Goal: Information Seeking & Learning: Learn about a topic

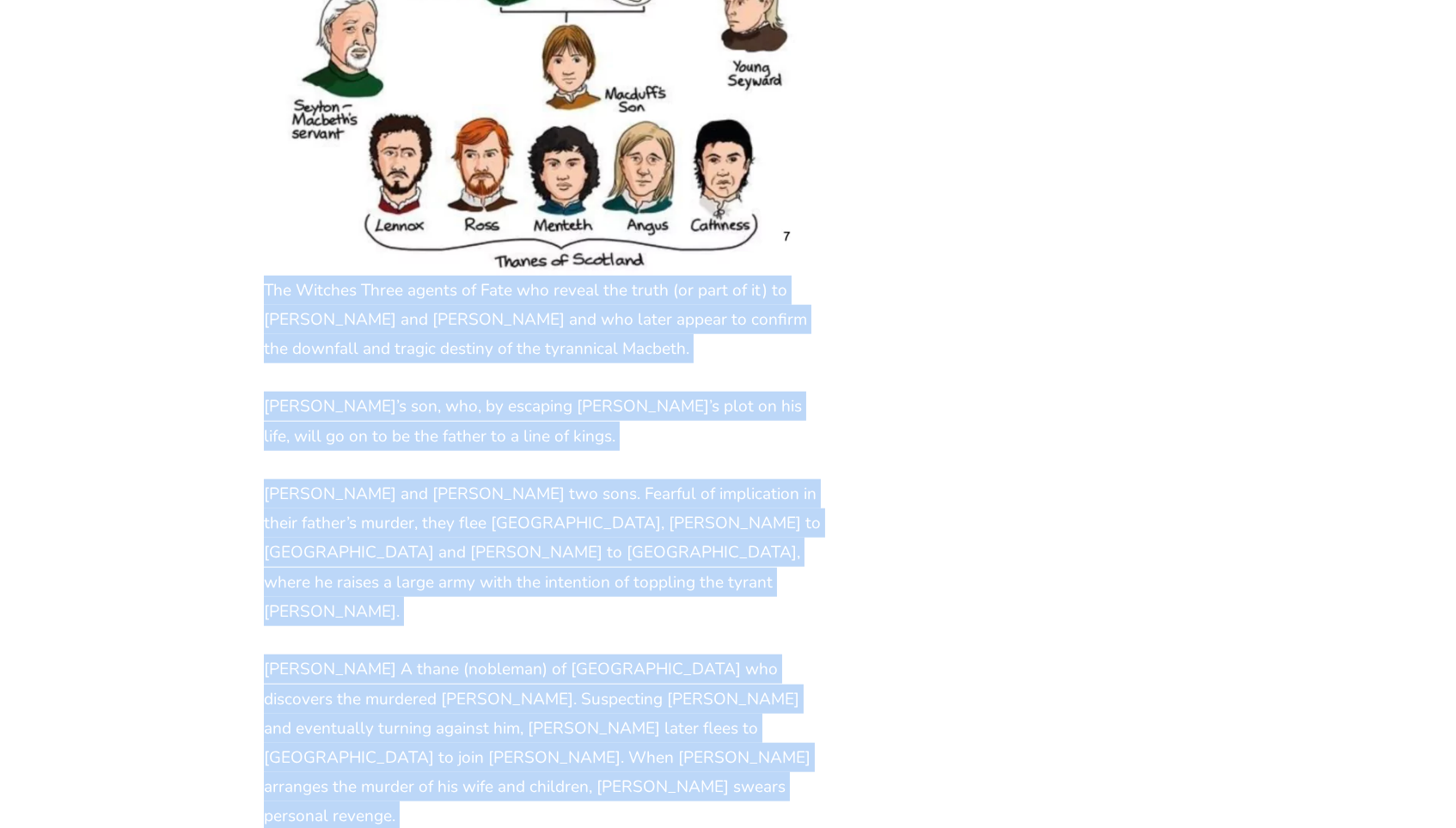
scroll to position [3274, 0]
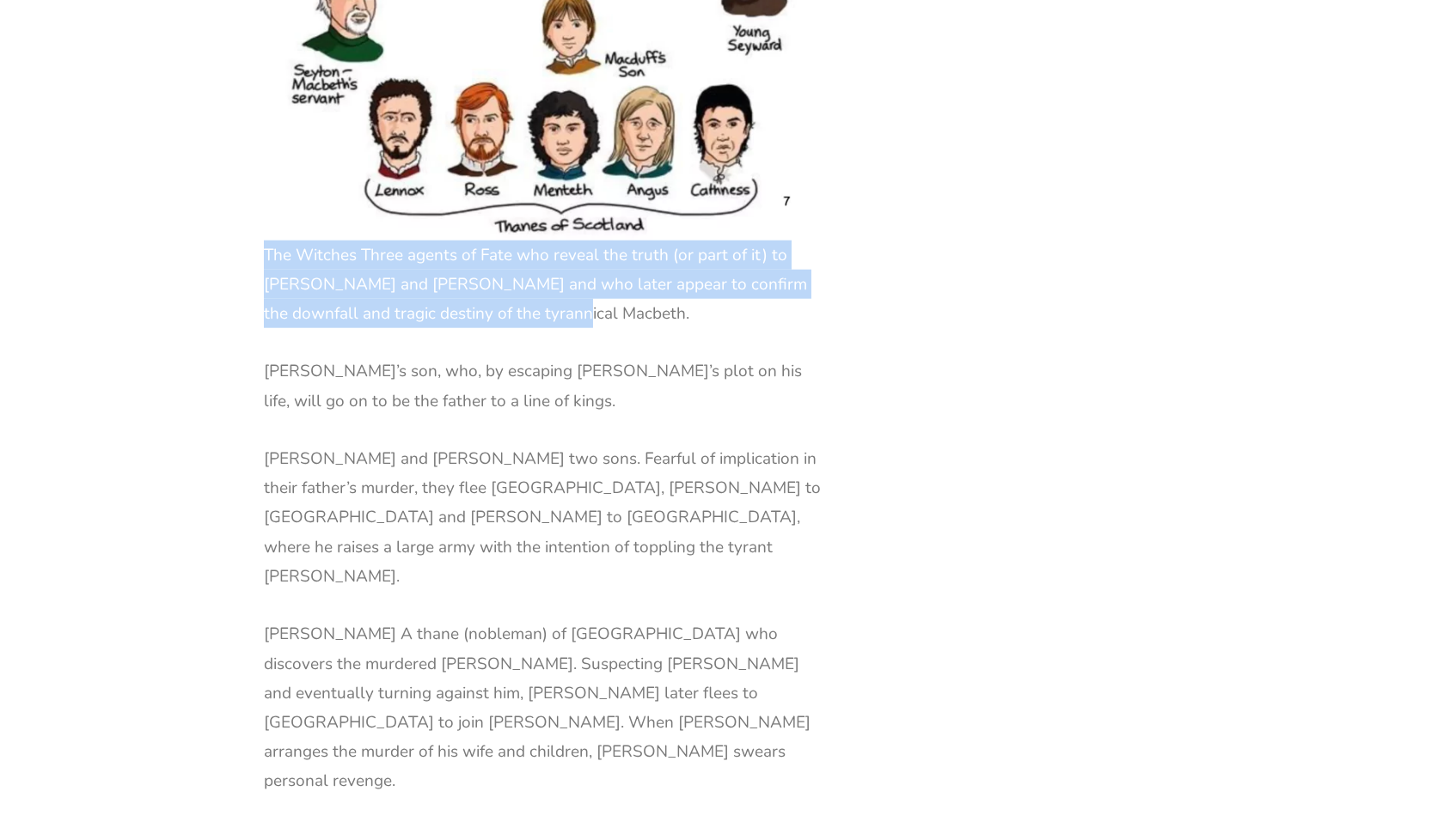
drag, startPoint x: 265, startPoint y: 167, endPoint x: 572, endPoint y: 168, distance: 307.0
click at [574, 241] on p "The Witches Three agents of Fate who reveal the truth (or part of it) to [PERSO…" at bounding box center [543, 284] width 559 height 88
copy p "The Witches Three agents of Fate who reveal the truth (or part of it) to [PERSO…"
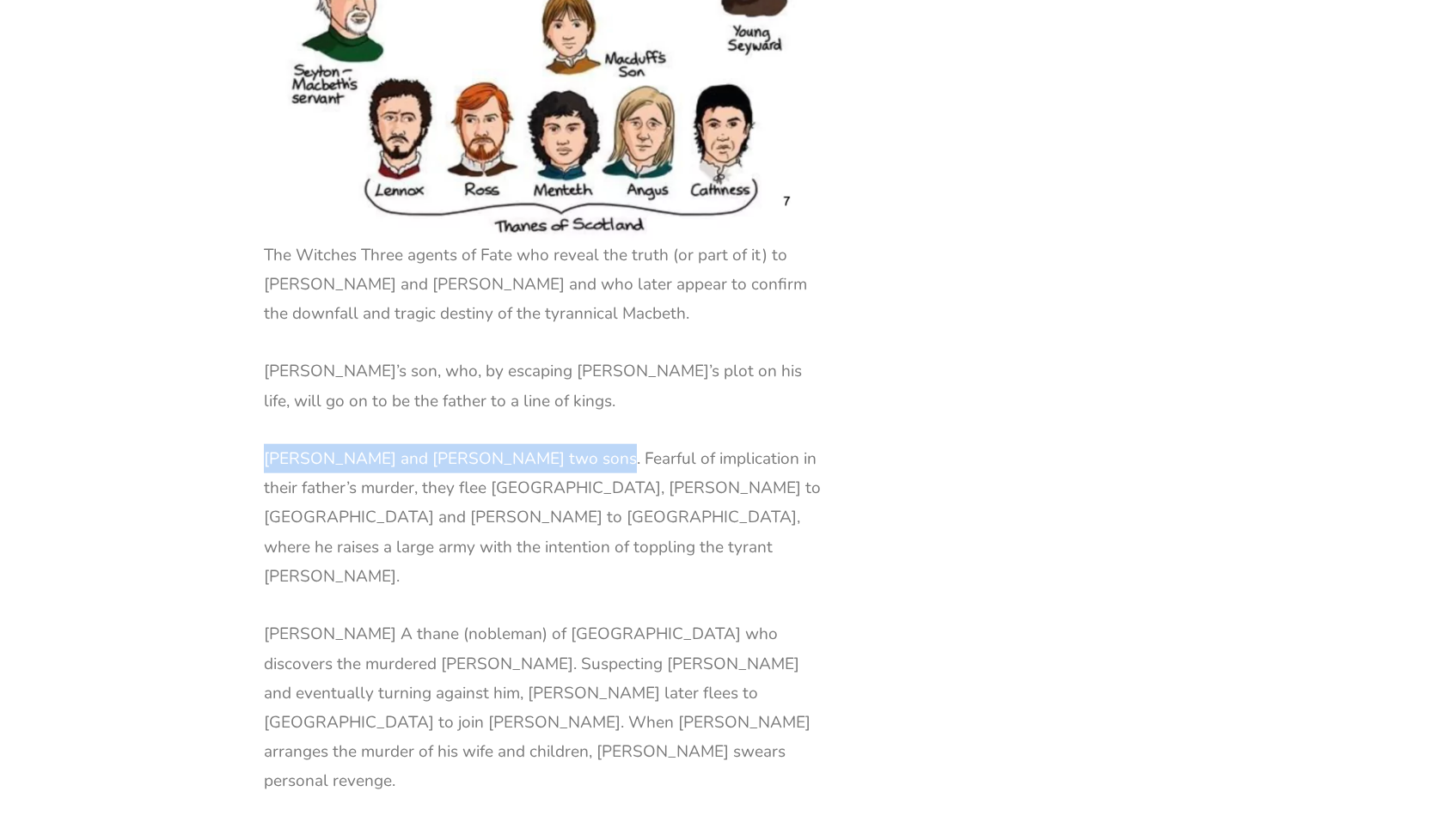
drag, startPoint x: 265, startPoint y: 302, endPoint x: 581, endPoint y: 303, distance: 316.0
click at [581, 444] on p "[PERSON_NAME] and [PERSON_NAME] two sons. Fearful of implication in their fathe…" at bounding box center [543, 517] width 559 height 147
copy p "[PERSON_NAME] and [PERSON_NAME] two sons."
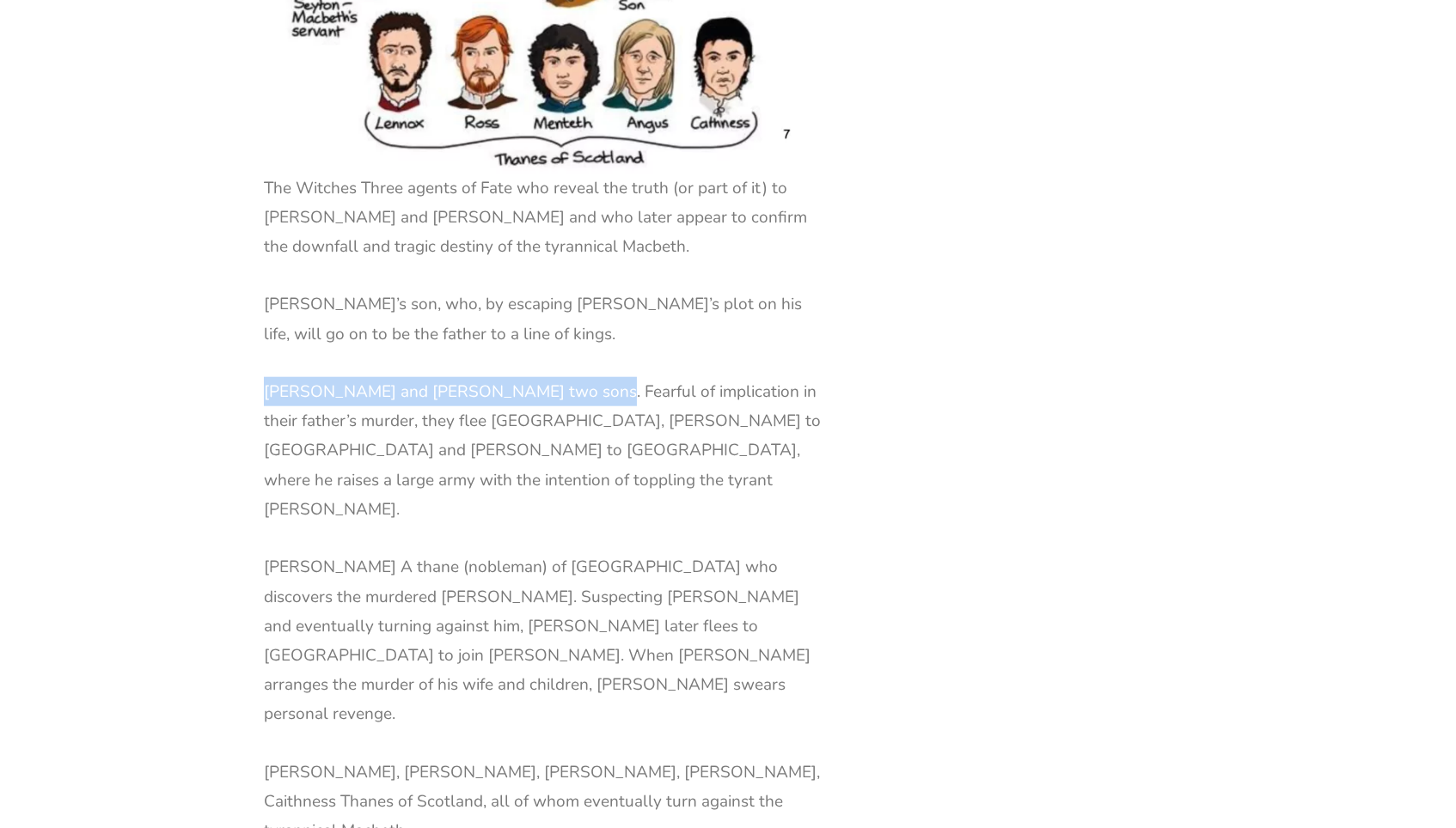
scroll to position [3346, 0]
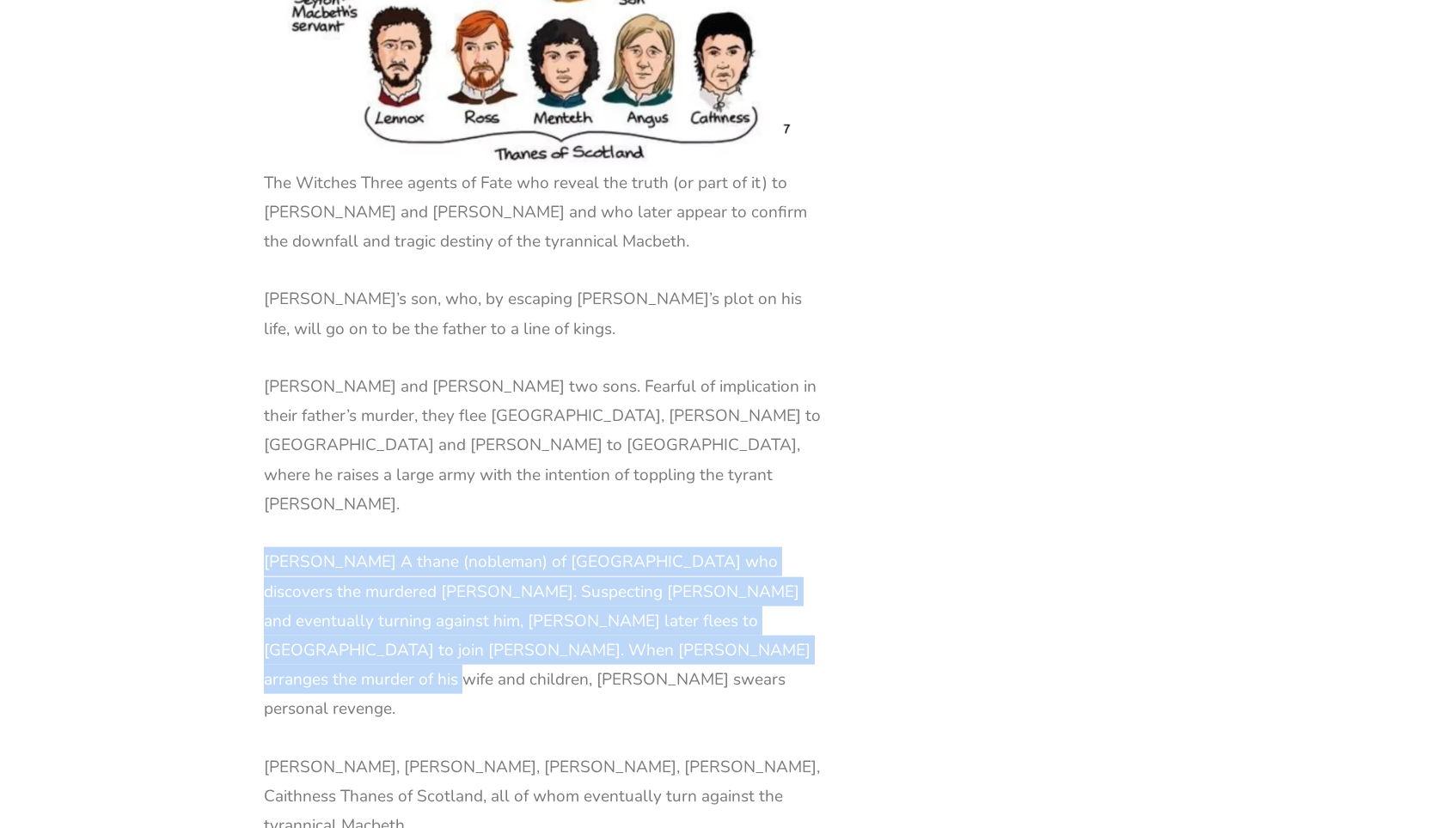
drag, startPoint x: 261, startPoint y: 377, endPoint x: 724, endPoint y: 468, distance: 471.9
copy p "[PERSON_NAME] A thane (nobleman) of [GEOGRAPHIC_DATA] who discovers the murdere…"
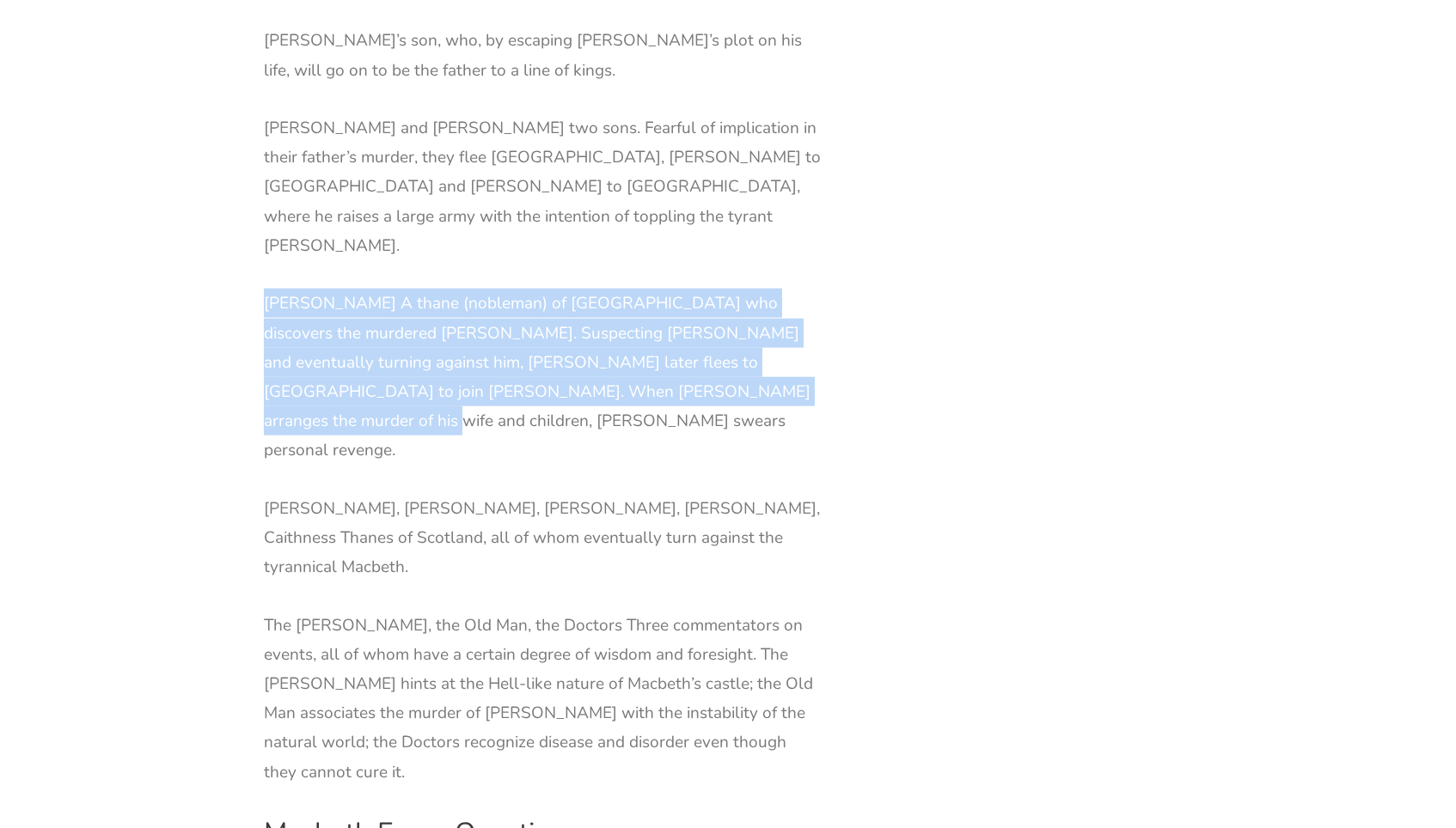
scroll to position [3606, 0]
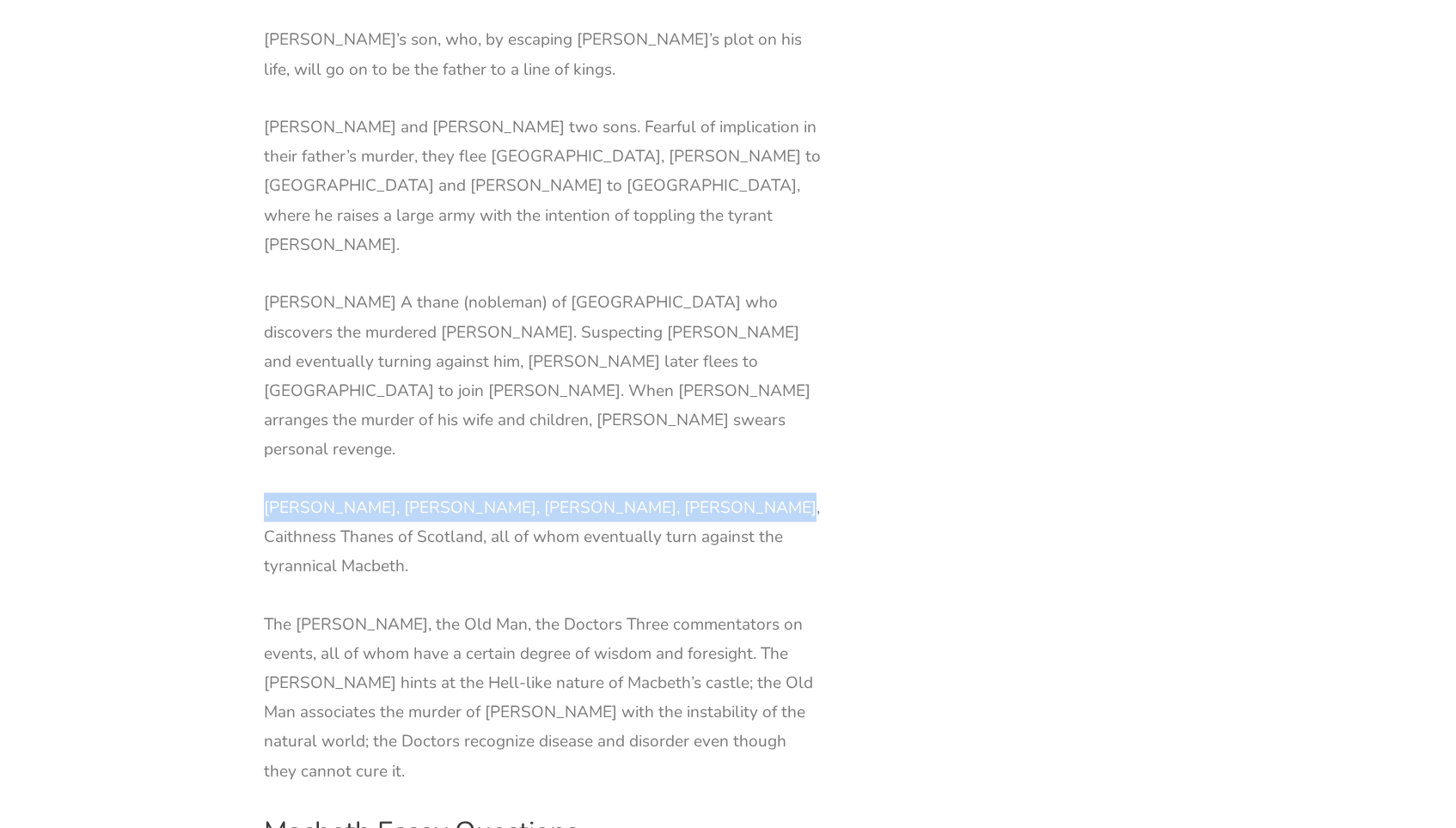
drag, startPoint x: 264, startPoint y: 263, endPoint x: 712, endPoint y: 259, distance: 448.0
click at [712, 493] on p "[PERSON_NAME], [PERSON_NAME], [PERSON_NAME], [PERSON_NAME], Caithness Thanes of…" at bounding box center [543, 537] width 559 height 88
copy p "[PERSON_NAME], [PERSON_NAME], [PERSON_NAME], [PERSON_NAME], Caithness Thanes of…"
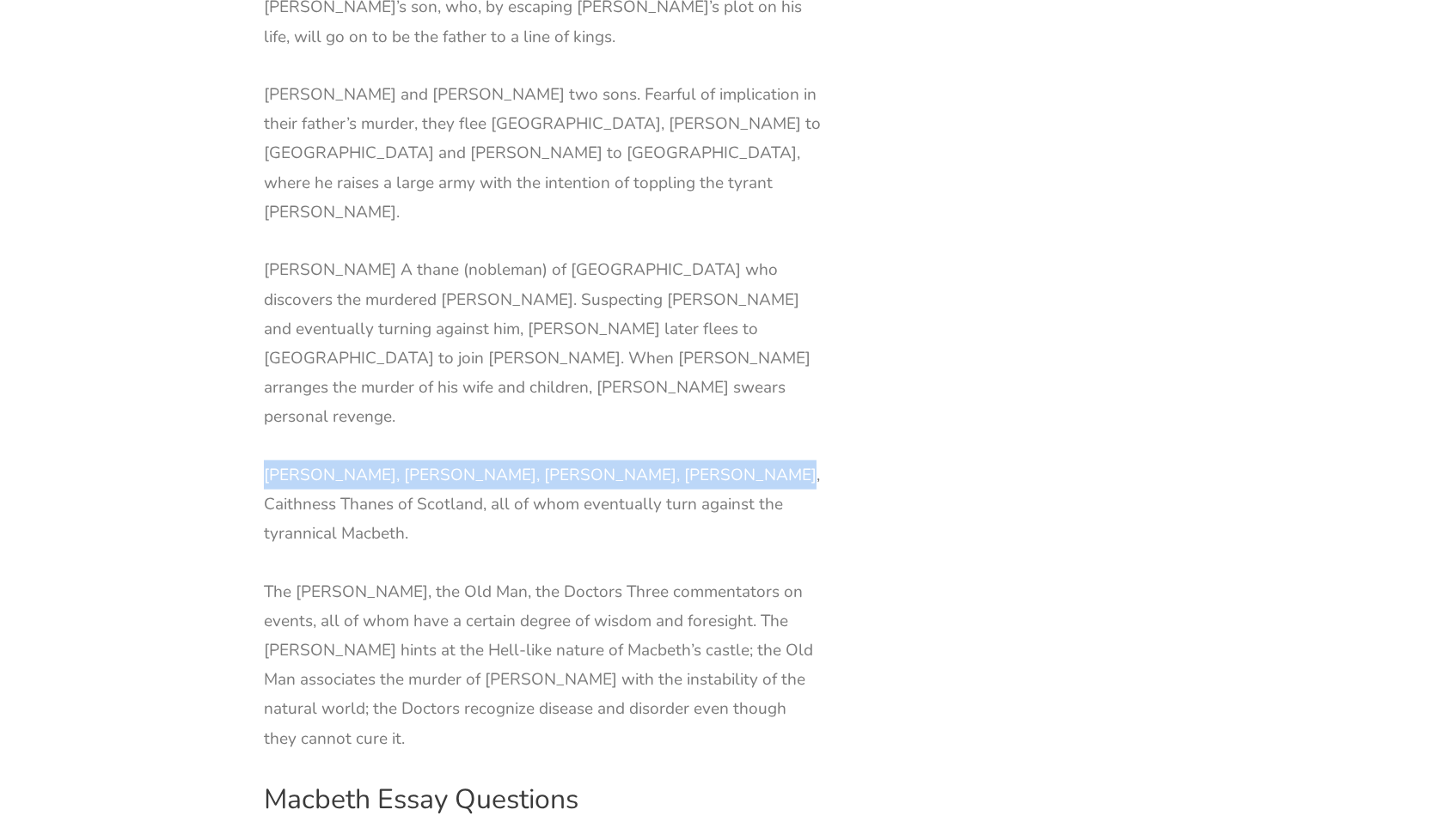
scroll to position [3644, 0]
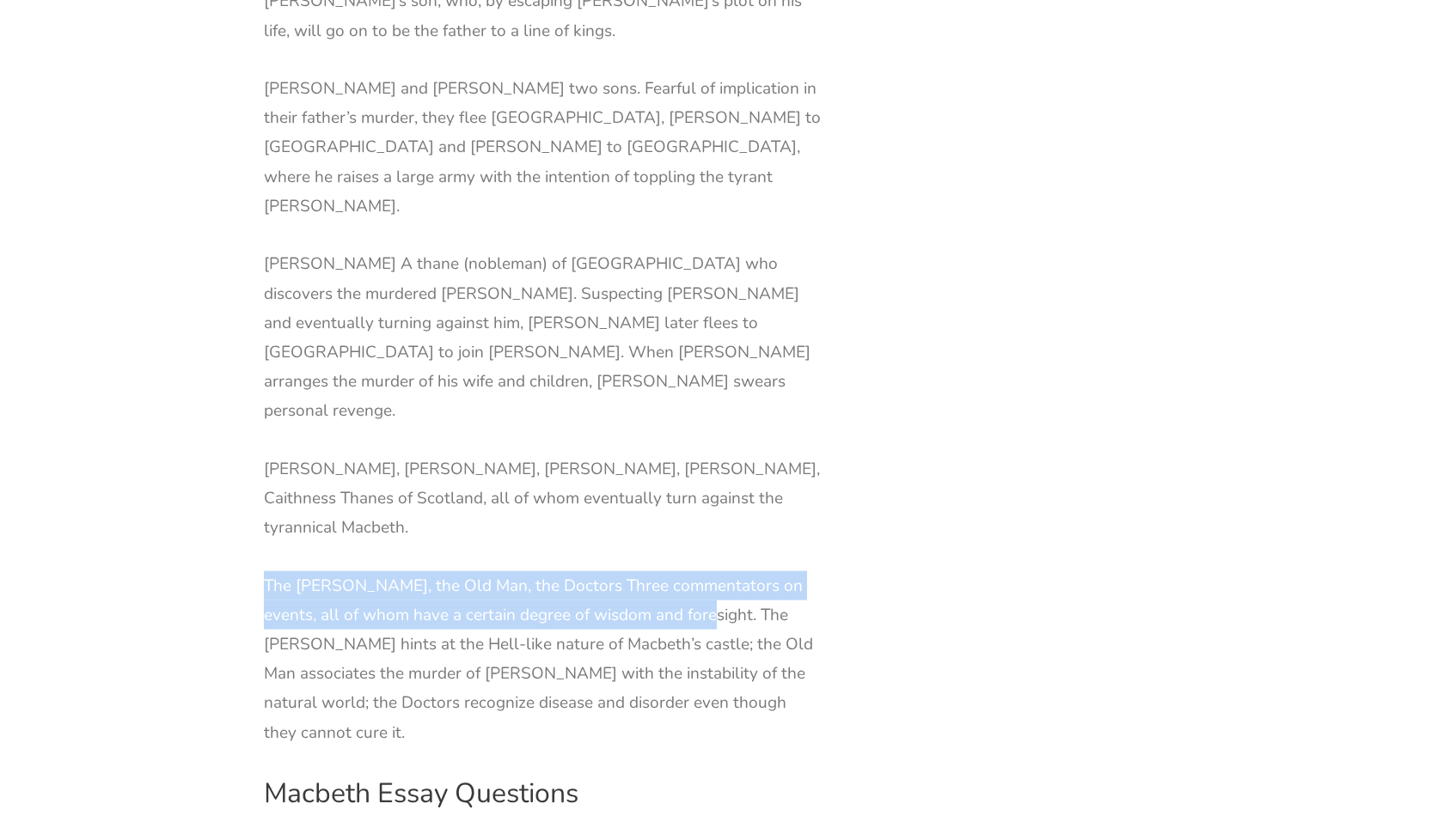
drag, startPoint x: 264, startPoint y: 312, endPoint x: 663, endPoint y: 336, distance: 399.7
click at [663, 571] on p "The [PERSON_NAME], the Old Man, the Doctors Three commentators on events, all o…" at bounding box center [543, 660] width 559 height 176
copy p "The [PERSON_NAME], the Old Man, the Doctors Three commentators on events, all o…"
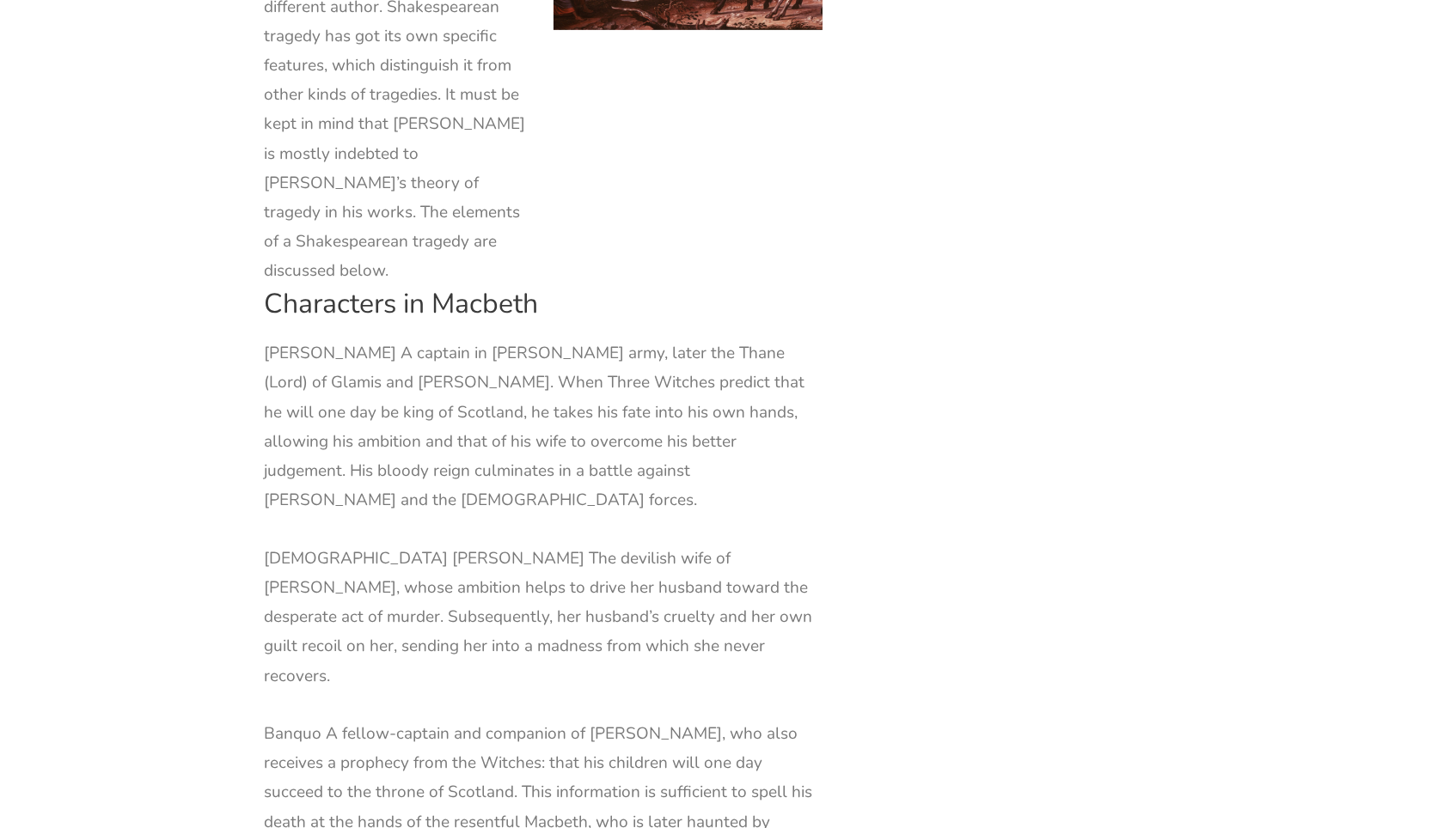
scroll to position [1690, 0]
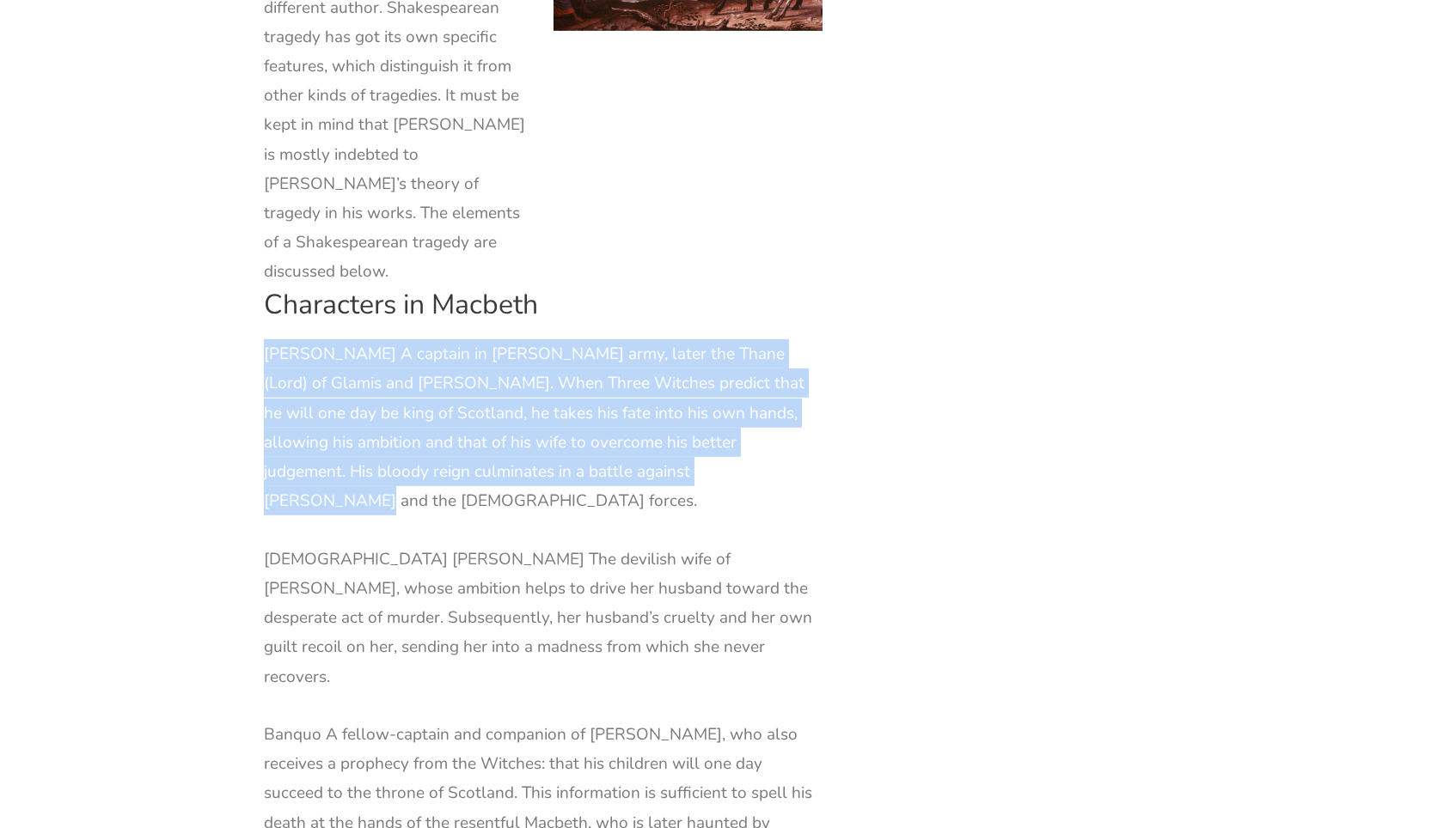
drag, startPoint x: 265, startPoint y: 288, endPoint x: 707, endPoint y: 382, distance: 451.9
click at [731, 402] on p "[PERSON_NAME] A captain in [PERSON_NAME] army, later the Thane (Lord) of Glamis…" at bounding box center [543, 428] width 559 height 176
copy p "[PERSON_NAME] A captain in [PERSON_NAME] army, later the Thane (Lord) of Glamis…"
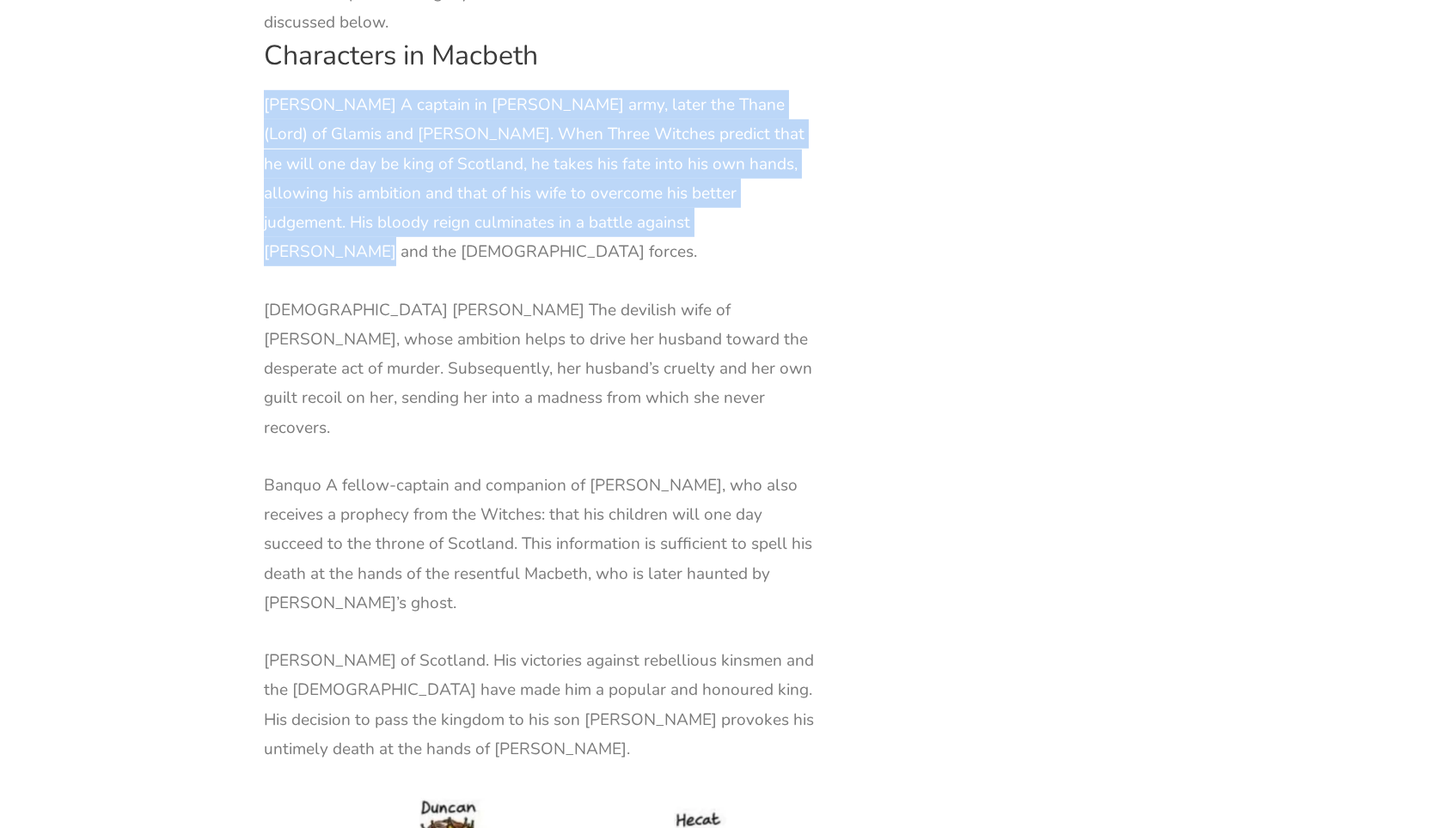
scroll to position [1949, 0]
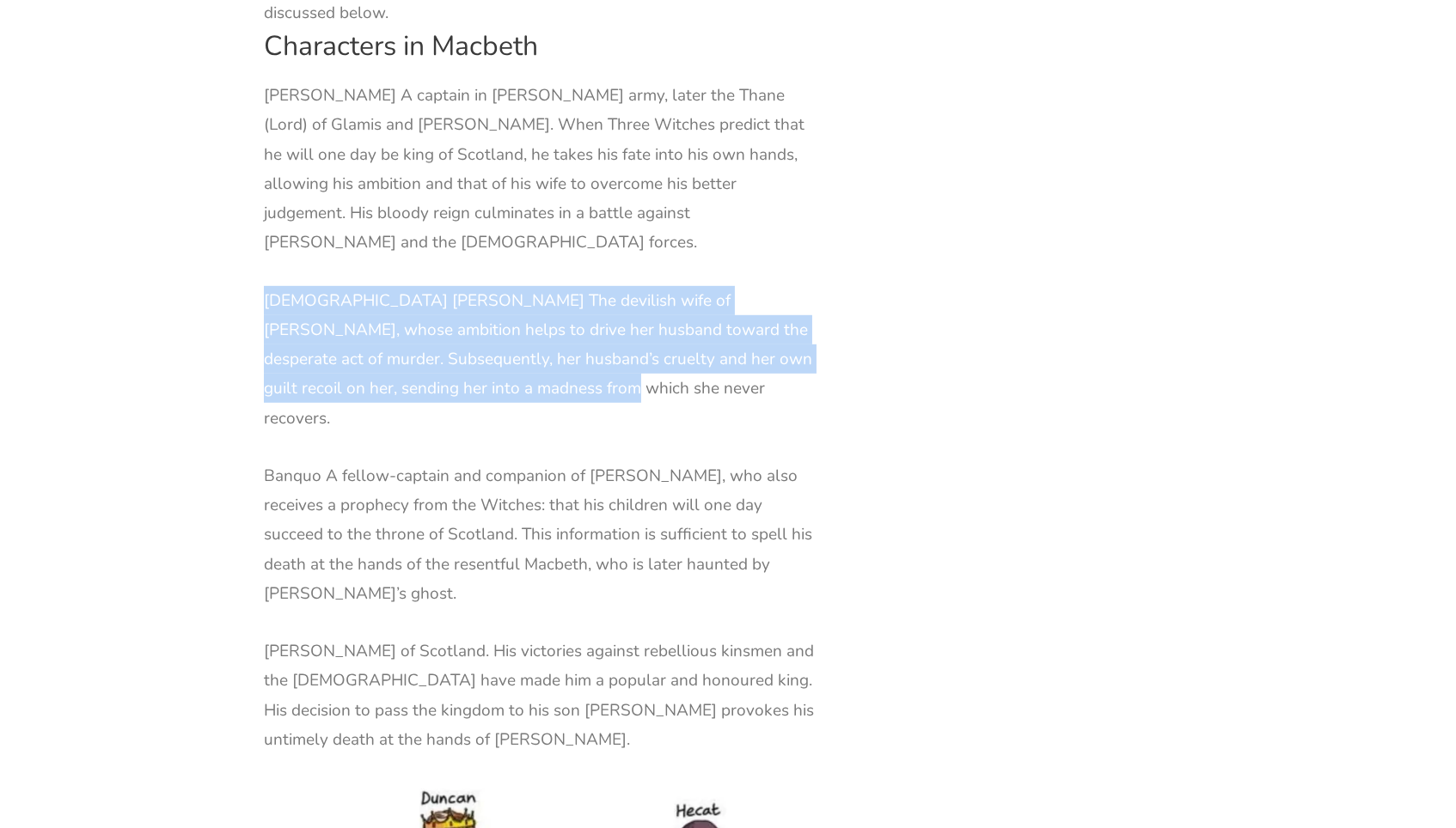
drag, startPoint x: 264, startPoint y: 202, endPoint x: 577, endPoint y: 300, distance: 328.0
click at [577, 300] on p "[DEMOGRAPHIC_DATA] [PERSON_NAME] The devilish wife of [PERSON_NAME], whose ambi…" at bounding box center [543, 359] width 559 height 147
click at [621, 286] on p "[DEMOGRAPHIC_DATA] [PERSON_NAME] The devilish wife of [PERSON_NAME], whose ambi…" at bounding box center [543, 359] width 559 height 147
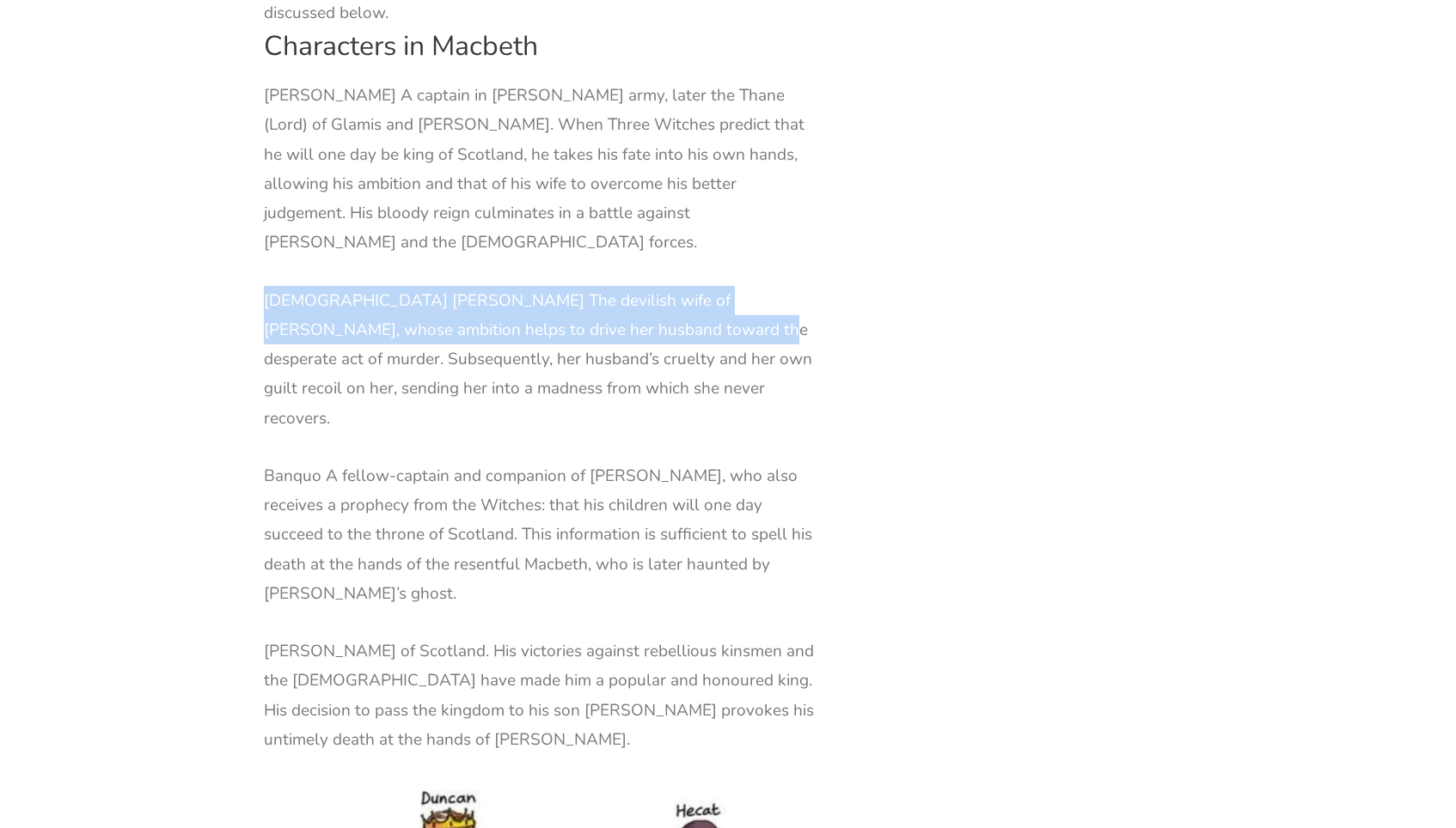
drag, startPoint x: 621, startPoint y: 236, endPoint x: 258, endPoint y: 198, distance: 365.0
copy p "[DEMOGRAPHIC_DATA] [PERSON_NAME] The devilish wife of [PERSON_NAME], whose ambi…"
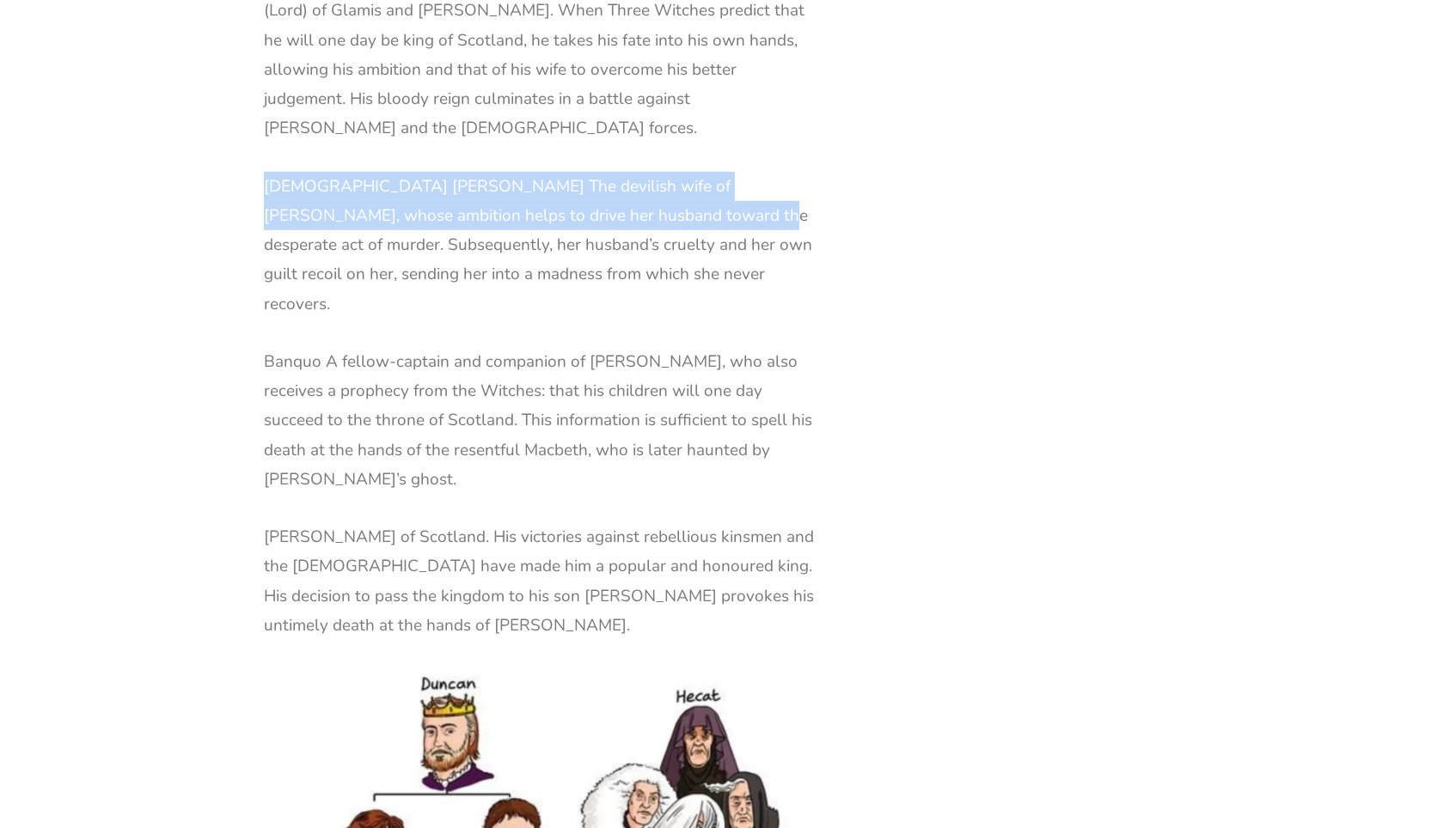
scroll to position [2064, 0]
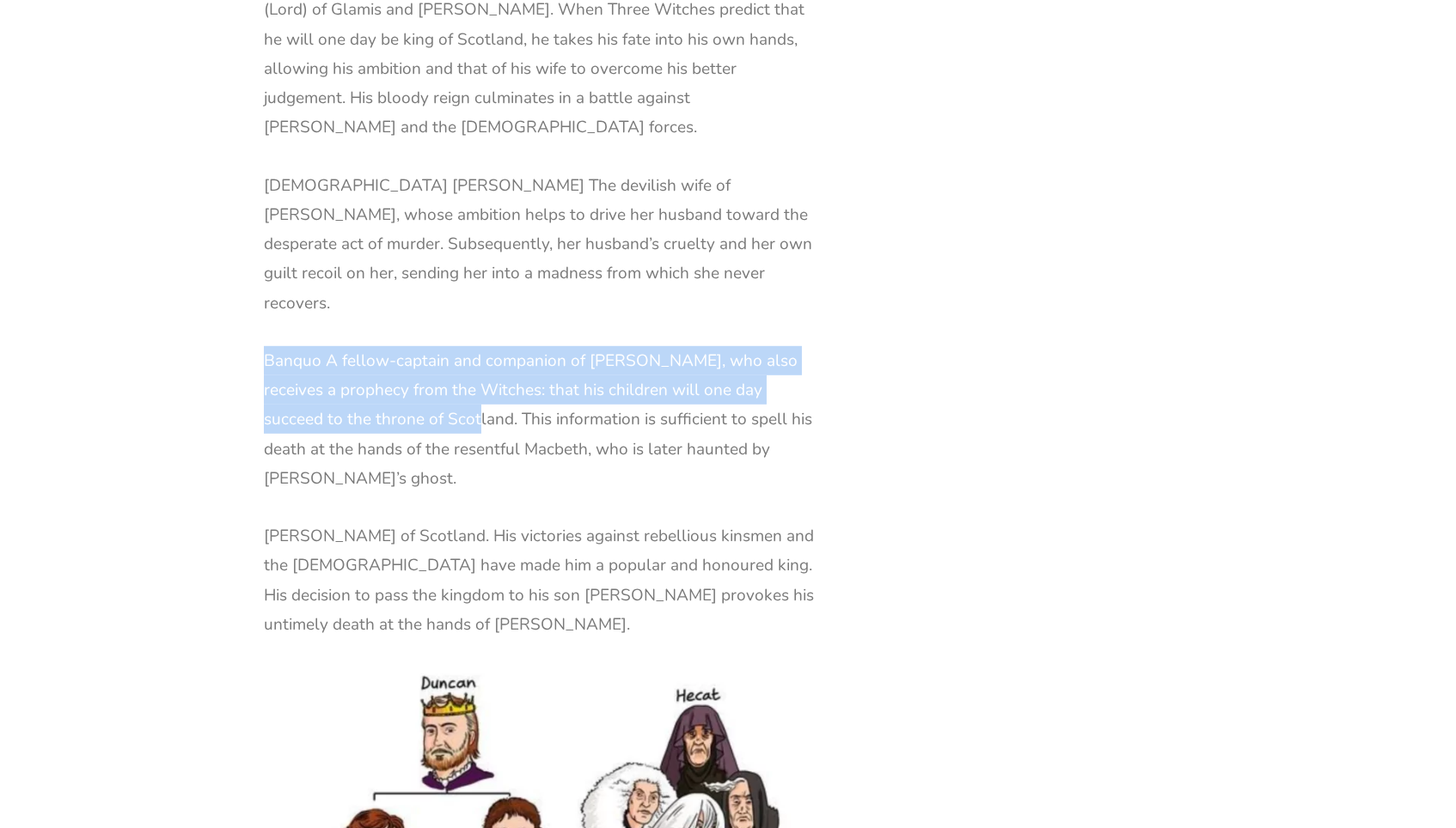
drag, startPoint x: 264, startPoint y: 234, endPoint x: 408, endPoint y: 288, distance: 153.8
click at [408, 346] on p "Banquo A fellow-captain and companion of [PERSON_NAME], who also receives a pro…" at bounding box center [543, 420] width 559 height 147
copy p "Banquo A fellow-captain and companion of [PERSON_NAME], who also receives a pro…"
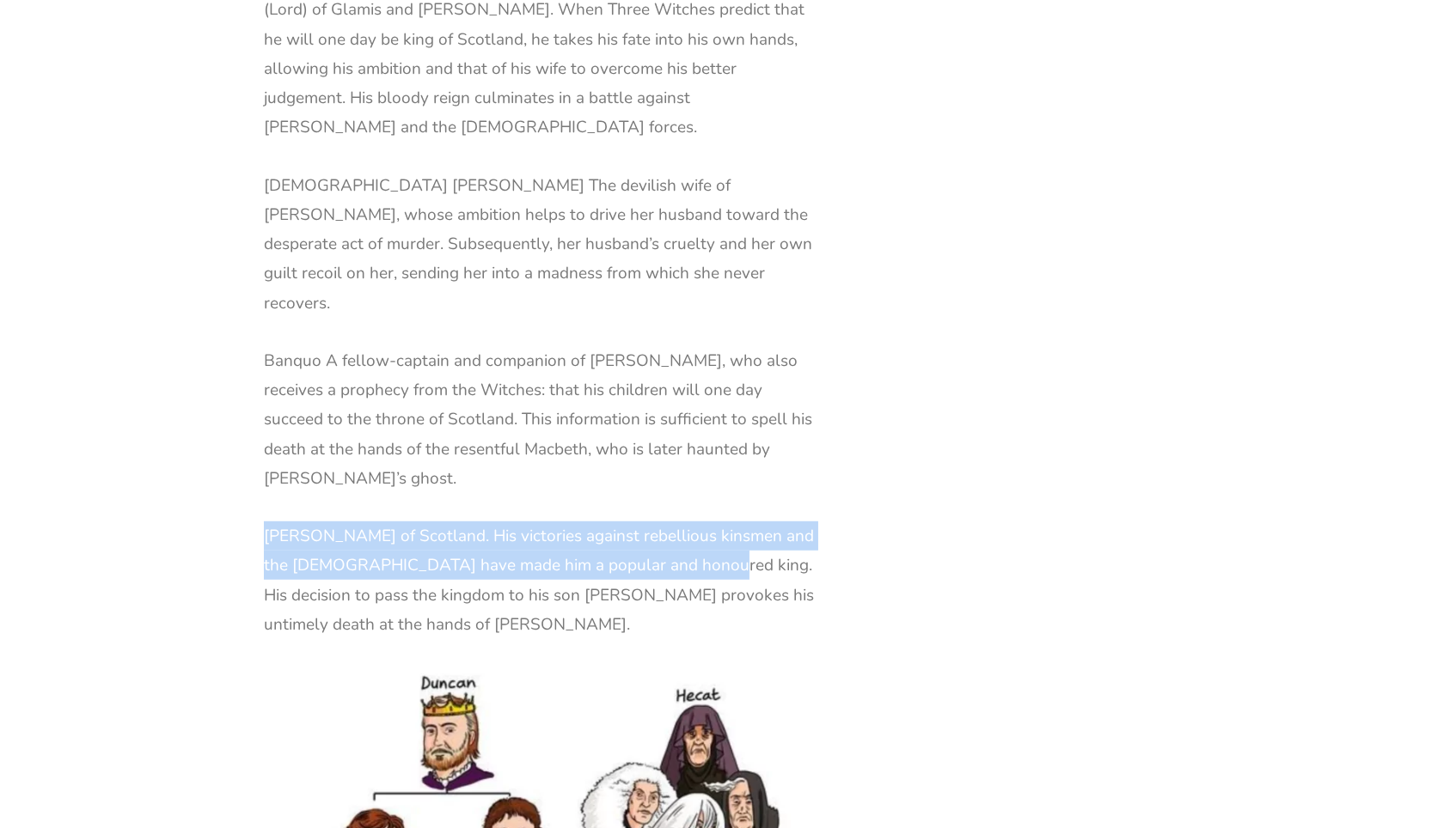
drag, startPoint x: 264, startPoint y: 377, endPoint x: 671, endPoint y: 398, distance: 407.5
click at [689, 522] on p "[PERSON_NAME] of Scotland. His victories against rebellious kinsmen and the [DE…" at bounding box center [543, 580] width 559 height 118
copy p "[PERSON_NAME] of Scotland. His victories against rebellious kinsmen and the [DE…"
